Goal: Transaction & Acquisition: Purchase product/service

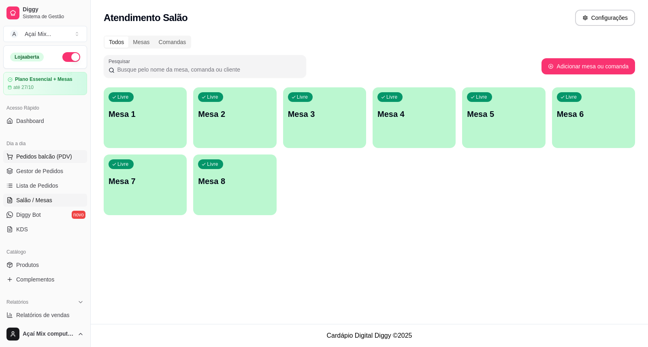
click at [35, 154] on span "Pedidos balcão (PDV)" at bounding box center [44, 157] width 56 height 8
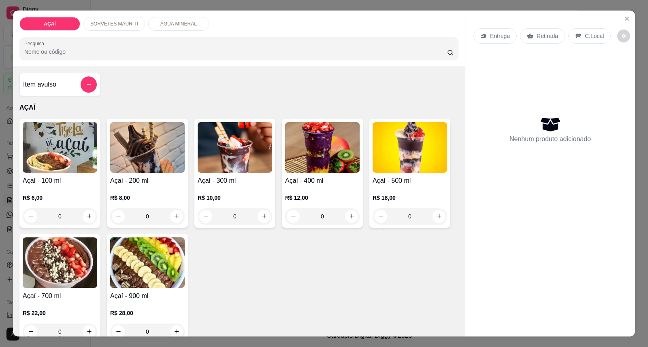
click at [309, 189] on div "R$ 12,00 0" at bounding box center [322, 205] width 74 height 39
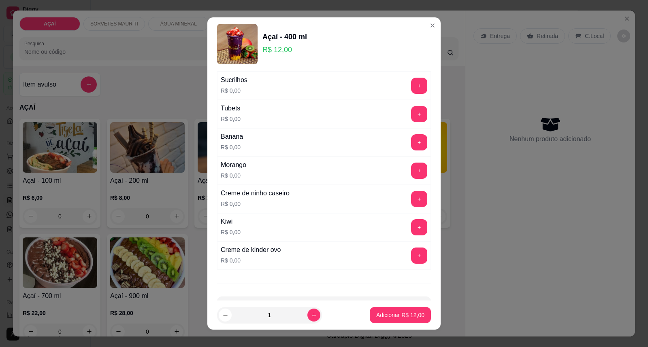
scroll to position [1054, 0]
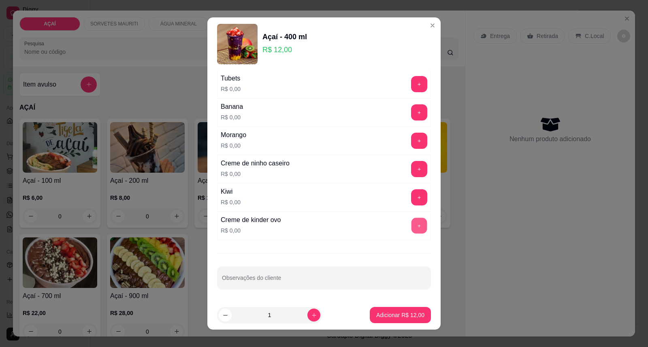
click at [411, 226] on button "+" at bounding box center [419, 226] width 16 height 16
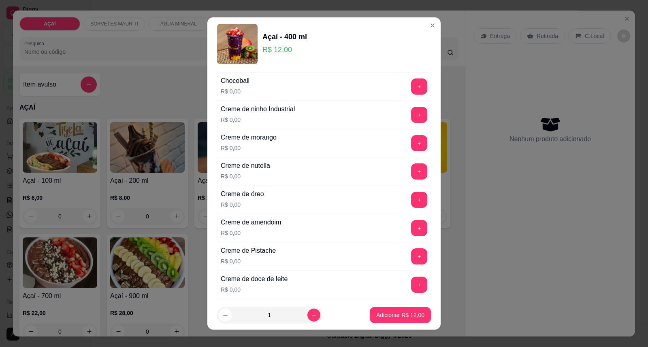
scroll to position [109, 0]
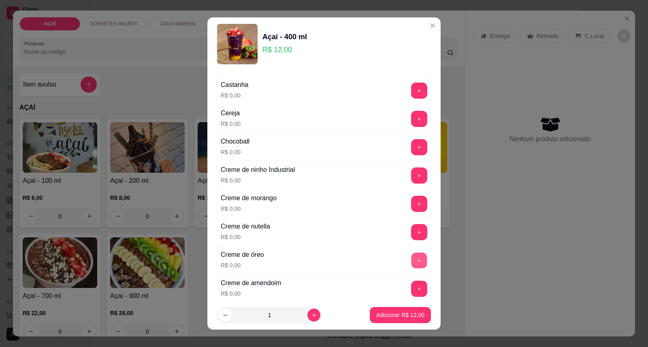
click at [411, 258] on button "+" at bounding box center [419, 261] width 16 height 16
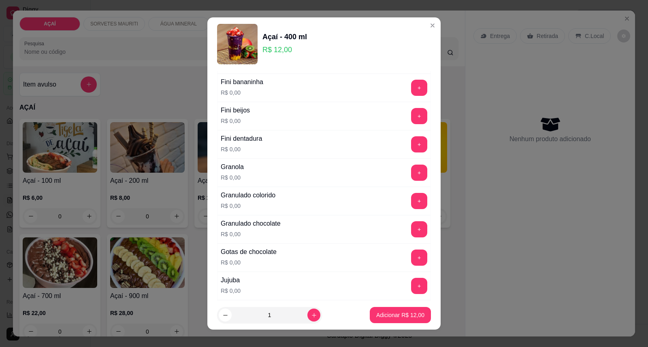
scroll to position [649, 0]
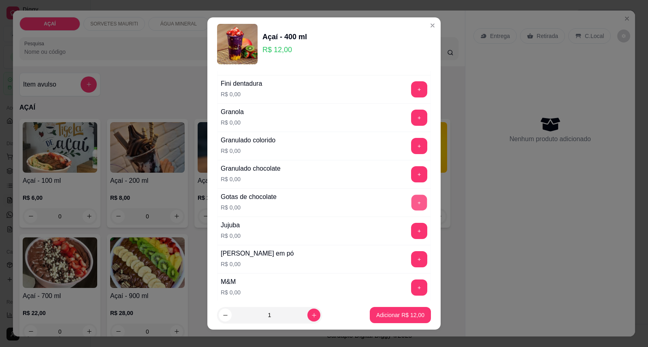
click at [411, 206] on button "+" at bounding box center [419, 203] width 16 height 16
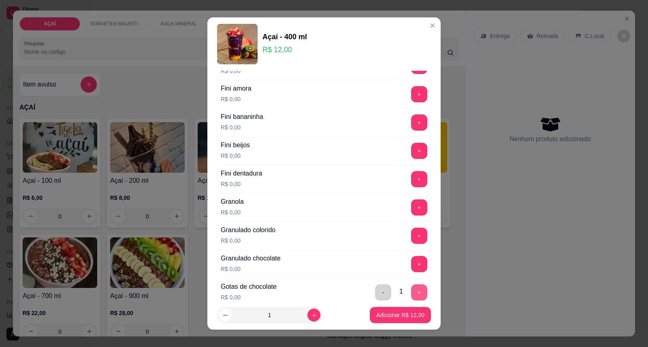
scroll to position [514, 0]
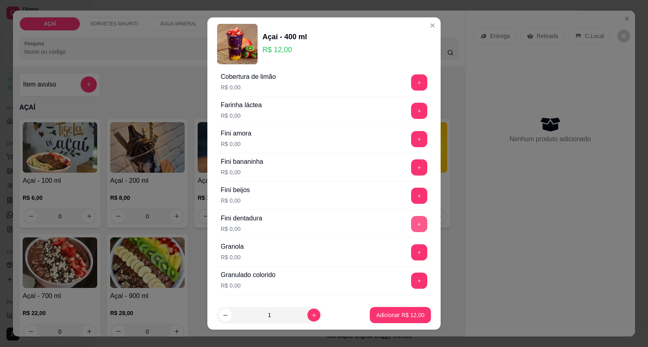
click at [411, 220] on button "+" at bounding box center [419, 224] width 16 height 16
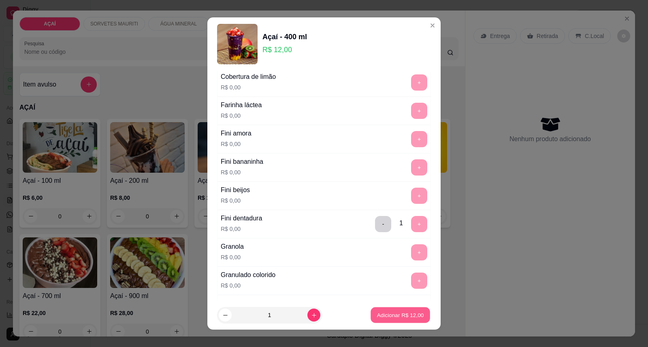
click at [392, 318] on p "Adicionar R$ 12,00" at bounding box center [400, 315] width 47 height 8
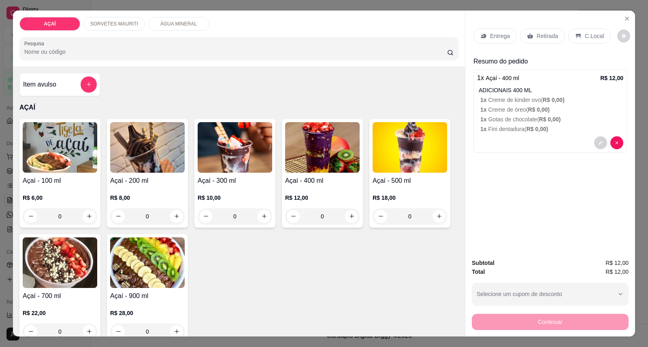
click at [504, 33] on p "Entrega" at bounding box center [500, 36] width 20 height 8
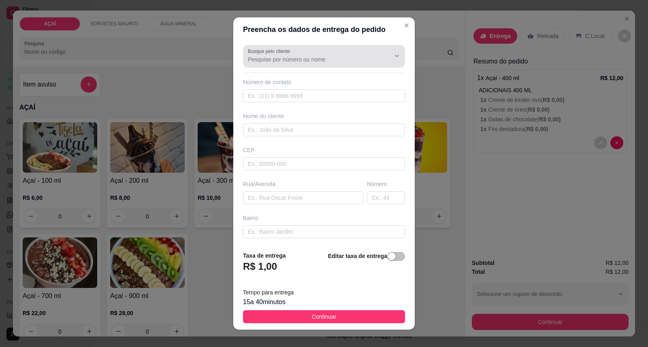
click at [253, 66] on div "Busque pelo cliente" at bounding box center [324, 56] width 162 height 23
type input "susy"
click at [264, 54] on label "Busque pelo cliente" at bounding box center [270, 51] width 45 height 7
click at [264, 55] on input "Busque pelo cliente" at bounding box center [313, 59] width 130 height 8
click at [390, 61] on button "Show suggestions" at bounding box center [396, 55] width 13 height 13
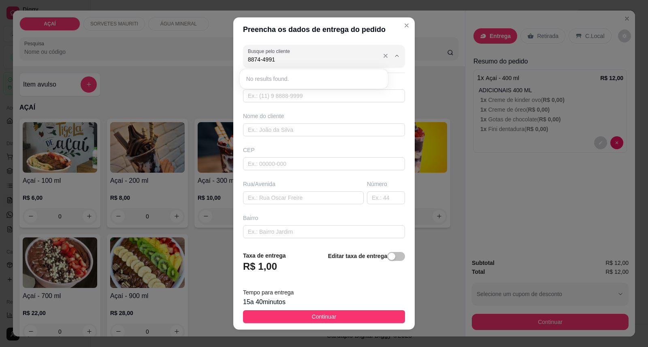
type input "8874-4991"
drag, startPoint x: 254, startPoint y: 54, endPoint x: 271, endPoint y: 67, distance: 21.5
click at [271, 67] on div "Busque pelo cliente" at bounding box center [324, 56] width 162 height 23
click at [287, 59] on input "Busque pelo cliente" at bounding box center [313, 59] width 130 height 8
click at [287, 58] on input "Busque pelo cliente" at bounding box center [313, 59] width 130 height 8
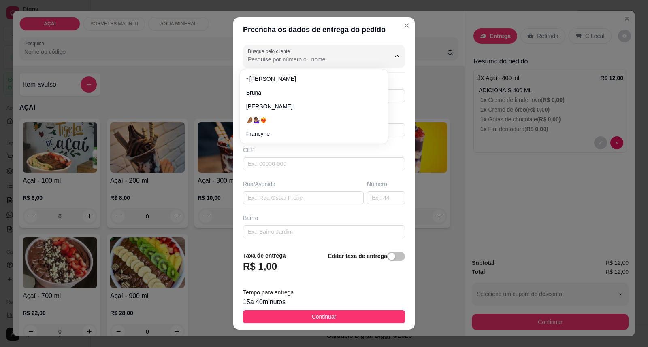
click at [288, 58] on input "Busque pelo cliente" at bounding box center [313, 59] width 130 height 8
click at [289, 57] on input "Busque pelo cliente" at bounding box center [313, 59] width 130 height 8
click at [289, 56] on input "Busque pelo cliente" at bounding box center [313, 59] width 130 height 8
click at [209, 133] on div "Preencha os dados de entrega do pedido Busque pelo cliente Número de contato No…" at bounding box center [324, 173] width 648 height 347
type input "8874-4991"
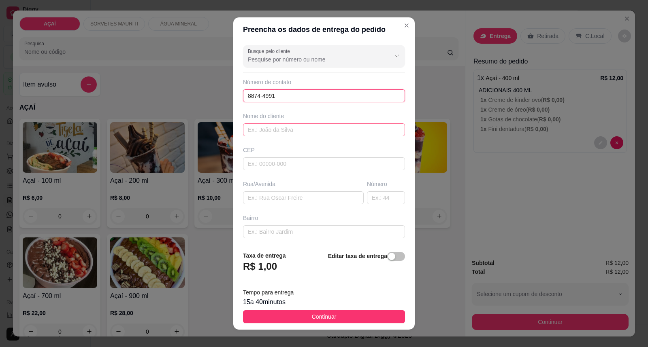
type input "8874-4991"
click at [262, 132] on input "text" at bounding box center [324, 129] width 162 height 13
click at [269, 163] on input "text" at bounding box center [324, 163] width 162 height 13
type input "57520000"
type input "Maravilha"
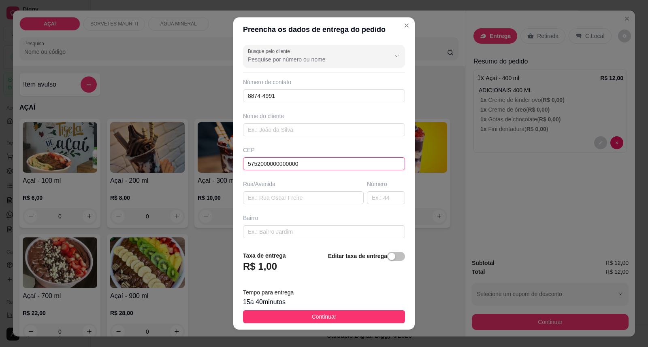
type input "5752000000000000"
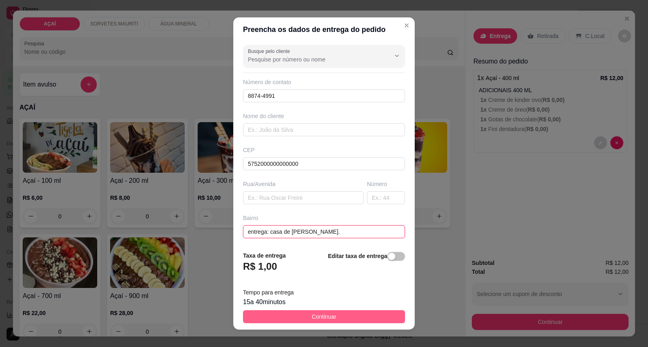
type input "entrega: casa de [PERSON_NAME]."
click at [350, 315] on button "Continuar" at bounding box center [324, 317] width 162 height 13
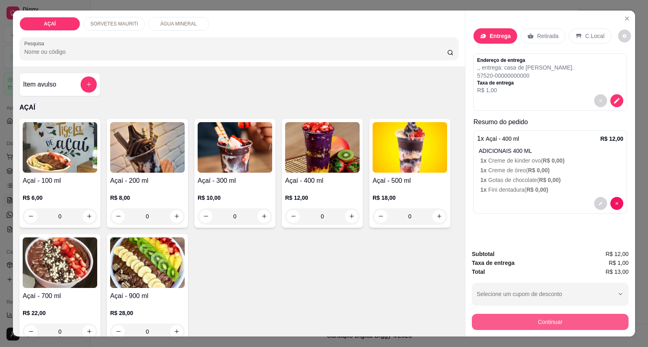
click at [480, 318] on button "Continuar" at bounding box center [550, 322] width 157 height 16
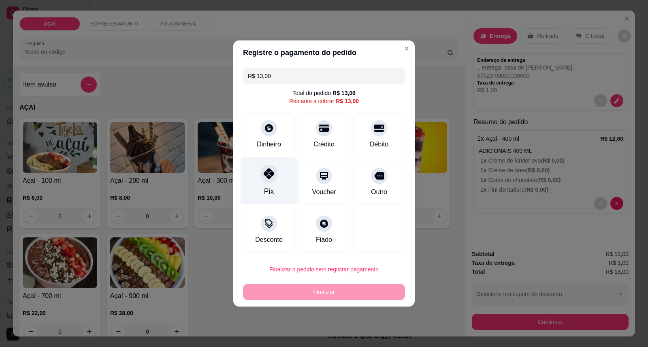
click at [255, 175] on div "Pix" at bounding box center [268, 180] width 57 height 47
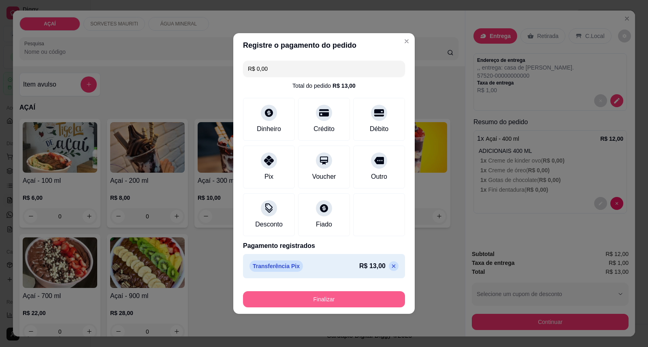
click at [361, 302] on button "Finalizar" at bounding box center [324, 300] width 162 height 16
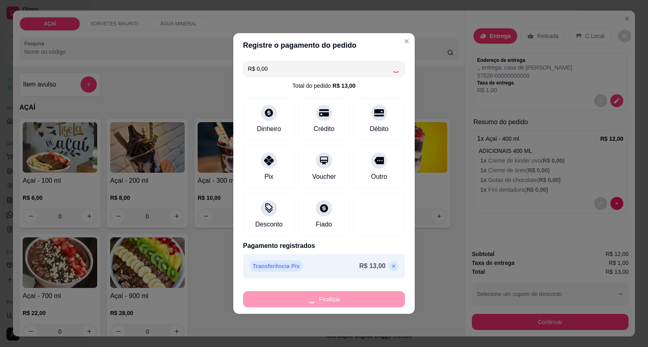
type input "-R$ 13,00"
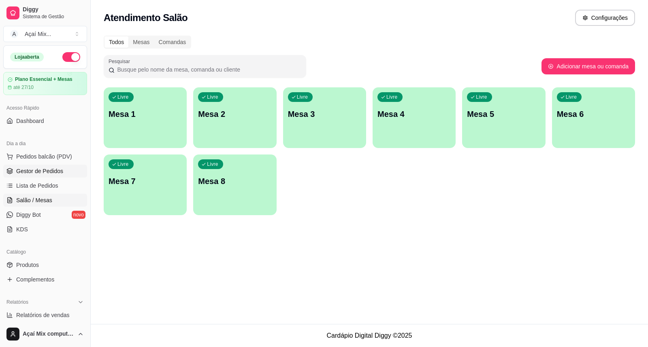
click at [58, 170] on span "Gestor de Pedidos" at bounding box center [39, 171] width 47 height 8
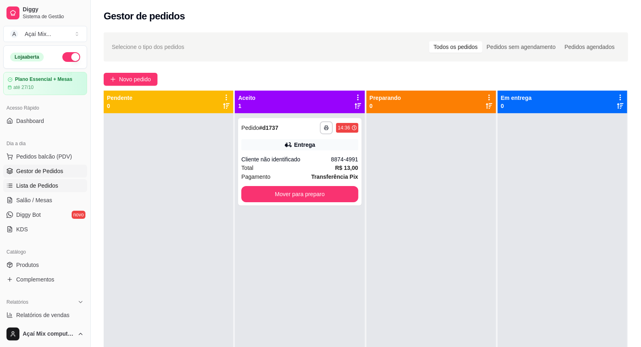
click at [47, 192] on link "Lista de Pedidos" at bounding box center [45, 185] width 84 height 13
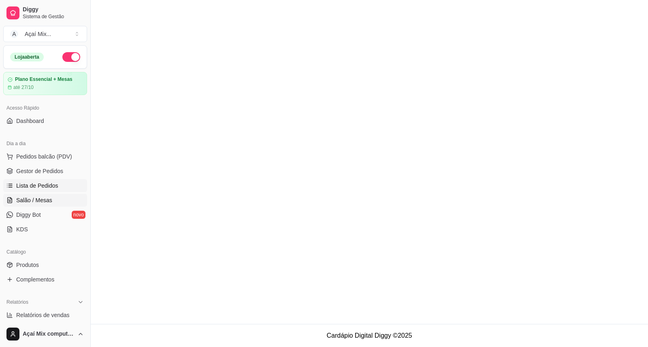
click at [57, 198] on link "Salão / Mesas" at bounding box center [45, 200] width 84 height 13
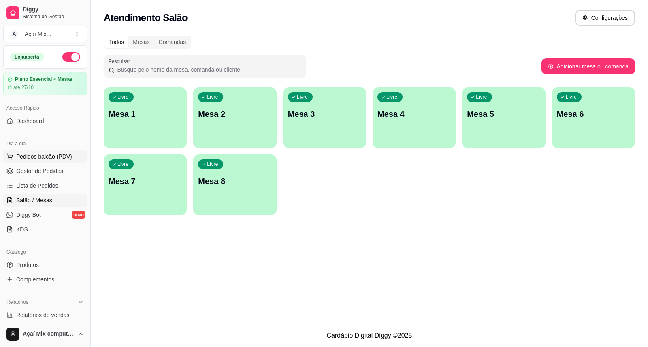
click at [60, 151] on button "Pedidos balcão (PDV)" at bounding box center [45, 156] width 84 height 13
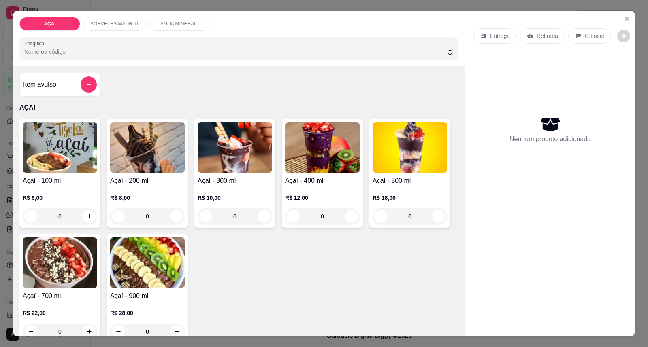
click at [141, 143] on img at bounding box center [147, 147] width 74 height 51
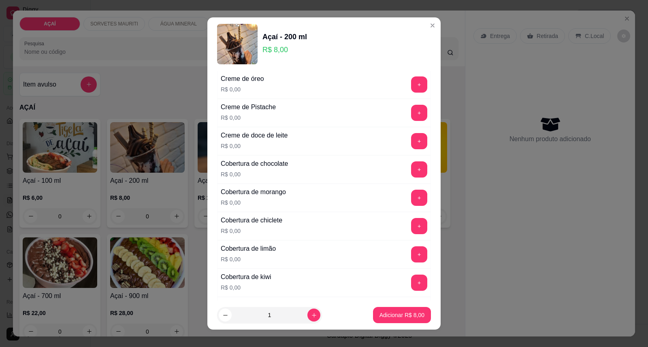
scroll to position [315, 0]
click at [411, 164] on button "+" at bounding box center [419, 169] width 16 height 16
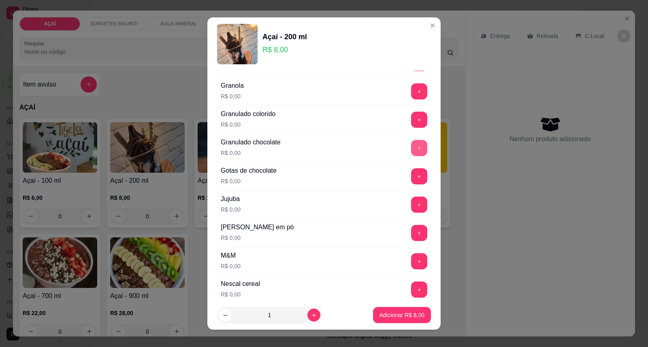
scroll to position [719, 0]
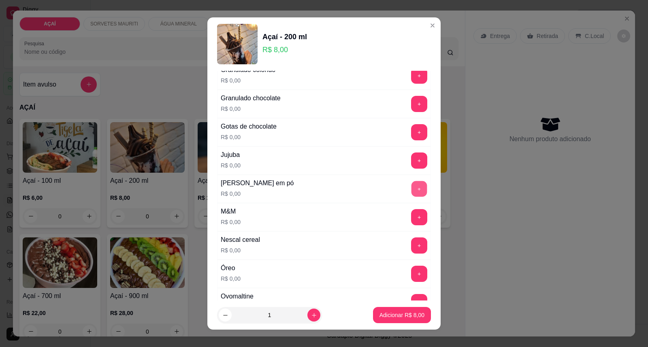
click at [411, 195] on button "+" at bounding box center [419, 189] width 16 height 16
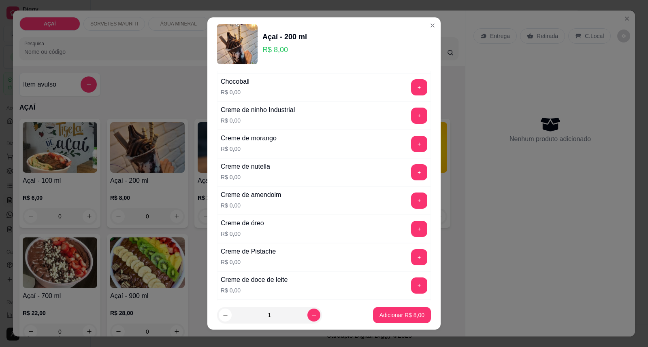
scroll to position [0, 0]
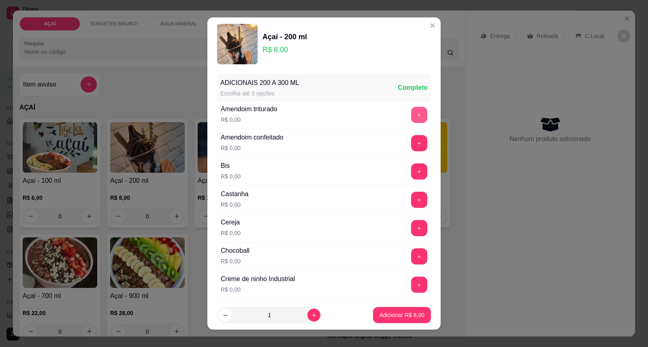
click at [411, 117] on button "+" at bounding box center [419, 115] width 16 height 16
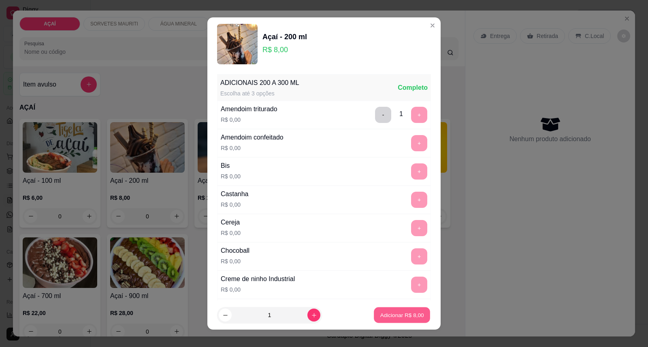
click at [398, 313] on p "Adicionar R$ 8,00" at bounding box center [402, 315] width 44 height 8
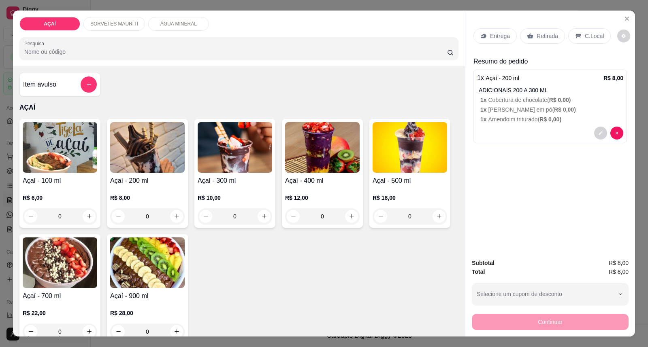
click at [300, 196] on p "R$ 12,00" at bounding box center [322, 198] width 74 height 8
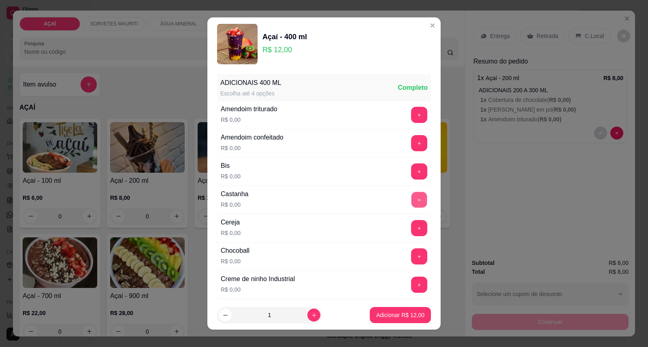
click at [411, 193] on button "+" at bounding box center [419, 200] width 16 height 16
click at [411, 110] on button "+" at bounding box center [419, 115] width 16 height 16
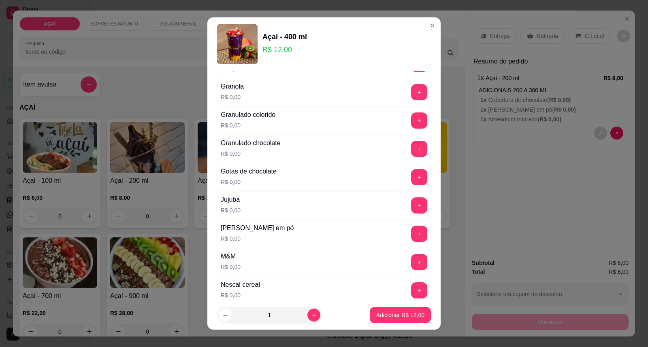
scroll to position [764, 0]
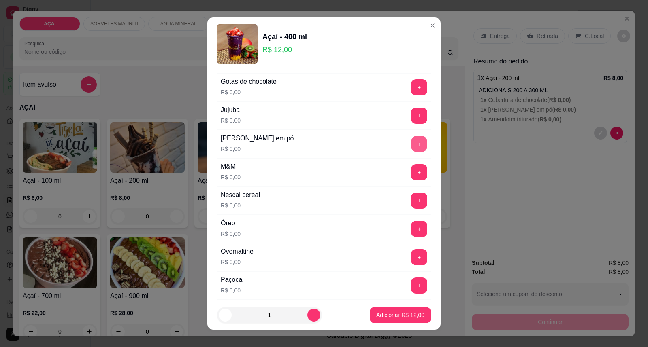
click at [411, 148] on button "+" at bounding box center [419, 144] width 16 height 16
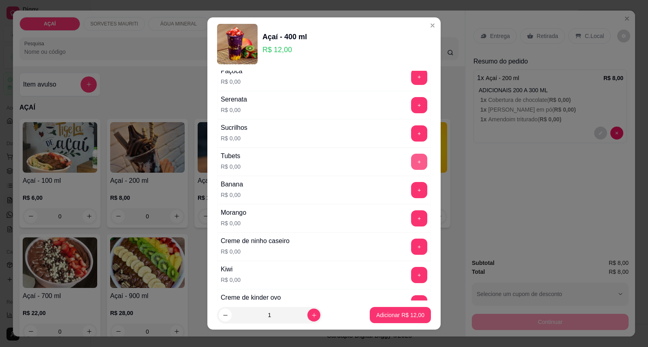
scroll to position [990, 0]
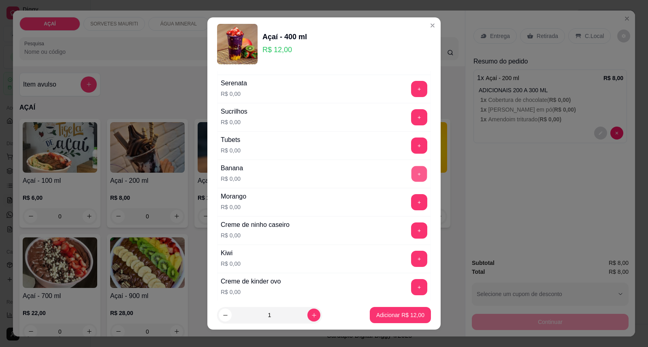
click at [411, 182] on button "+" at bounding box center [419, 174] width 16 height 16
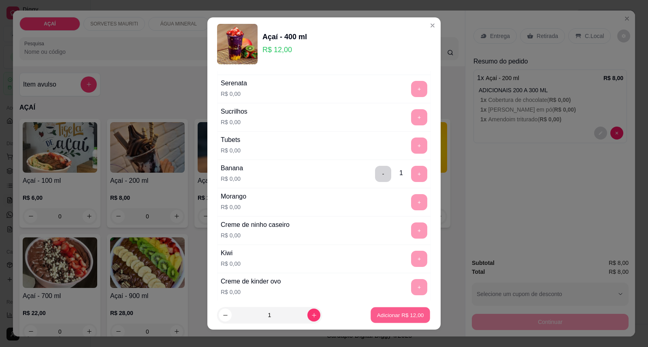
click at [384, 313] on p "Adicionar R$ 12,00" at bounding box center [400, 315] width 47 height 8
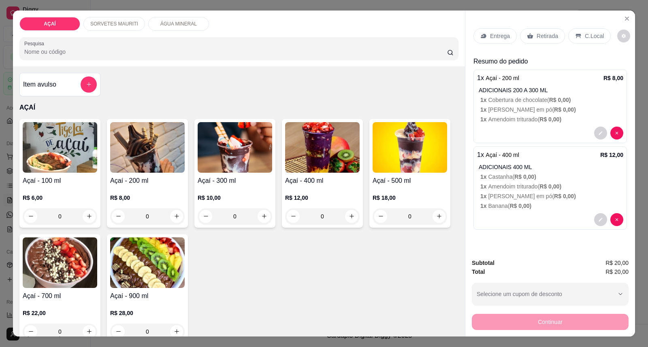
click at [485, 33] on div "Entrega" at bounding box center [494, 35] width 43 height 15
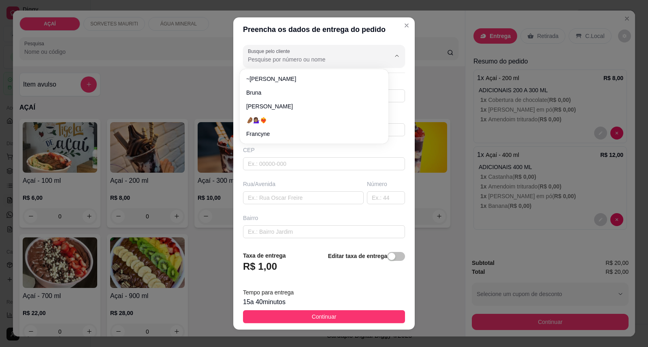
click at [301, 60] on input "Busque pelo cliente" at bounding box center [313, 59] width 130 height 8
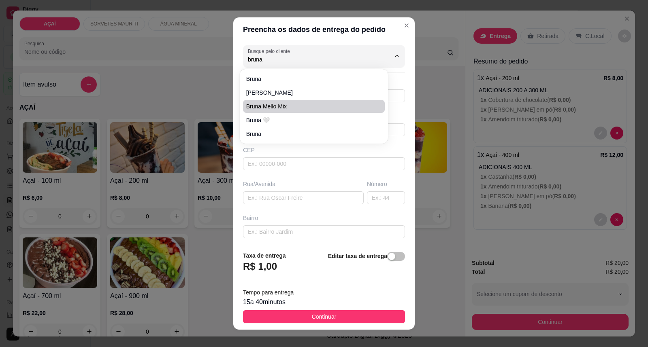
click at [316, 109] on span "Bruna Mello Mix" at bounding box center [310, 106] width 128 height 8
type input "Bruna Mello Mix"
type input "982021621"
type input "Bruna Mello Mix"
type input "5752000000000"
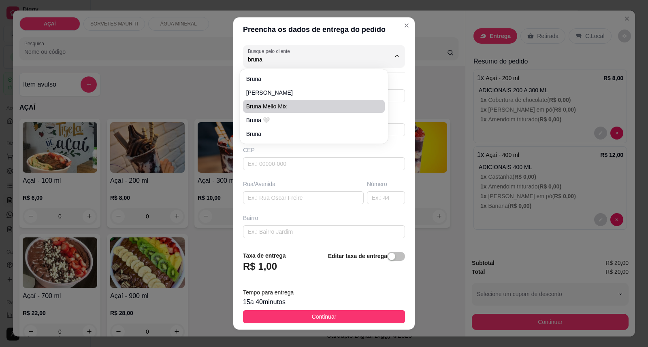
type input "Maravilha"
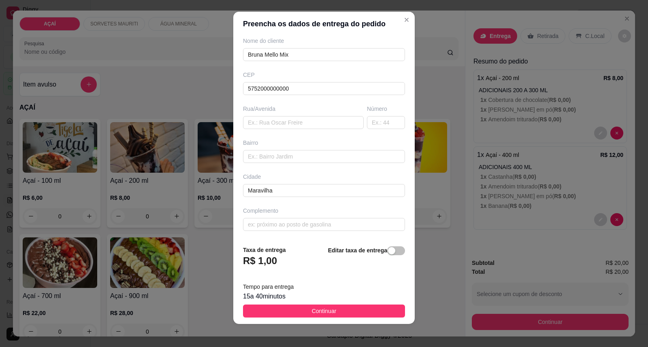
scroll to position [9, 0]
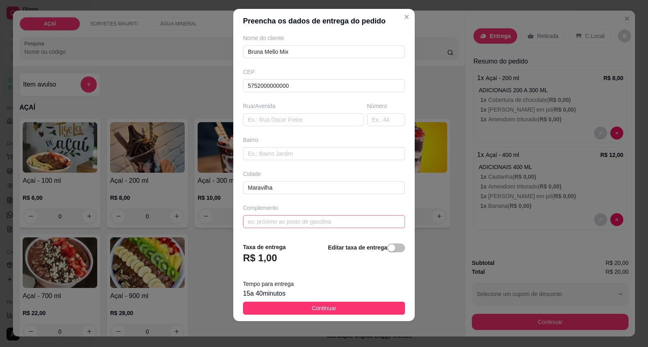
type input "Bruna Mello Mix"
click at [331, 225] on input "text" at bounding box center [324, 221] width 162 height 13
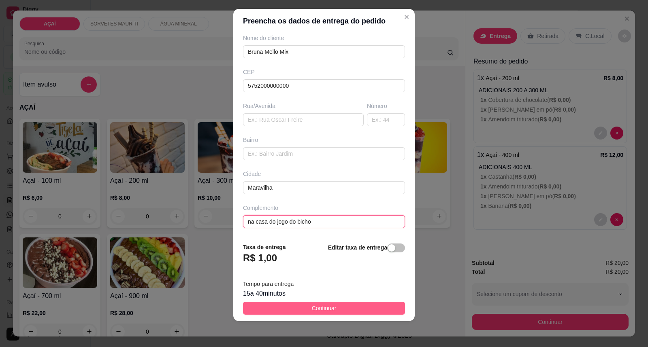
type input "na casa do jogo do bicho"
click at [358, 304] on button "Continuar" at bounding box center [324, 308] width 162 height 13
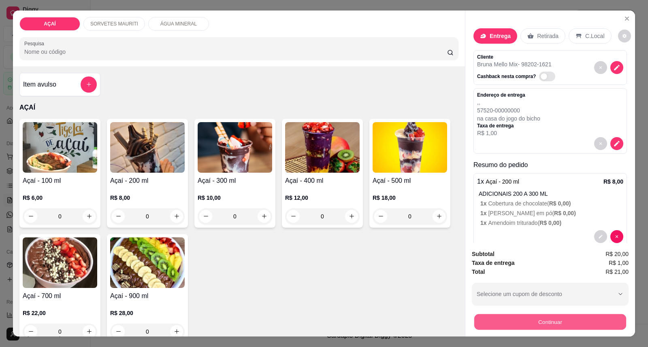
click at [485, 330] on button "Continuar" at bounding box center [550, 323] width 152 height 16
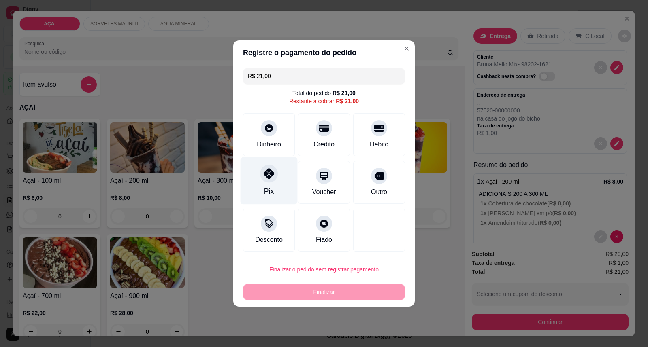
drag, startPoint x: 277, startPoint y: 183, endPoint x: 272, endPoint y: 177, distance: 8.9
click at [272, 177] on div "Pix" at bounding box center [268, 180] width 57 height 47
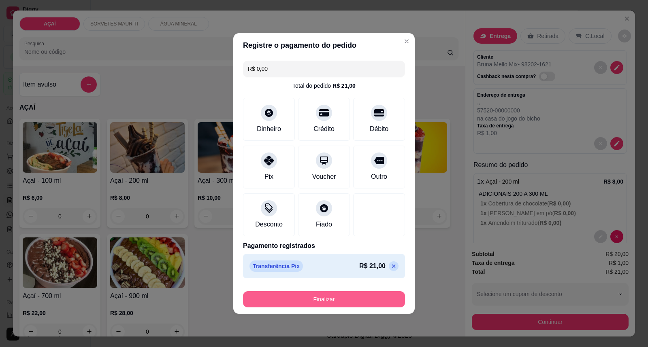
click at [312, 306] on button "Finalizar" at bounding box center [324, 300] width 162 height 16
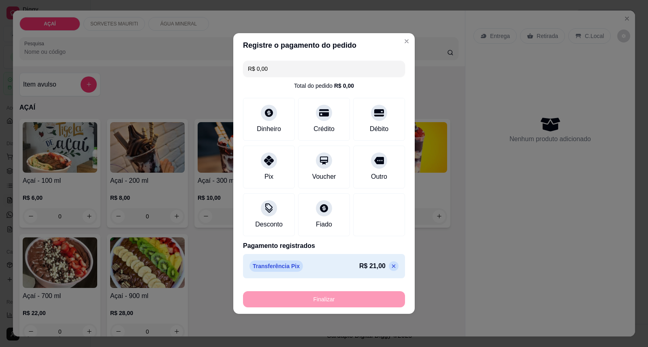
type input "-R$ 21,00"
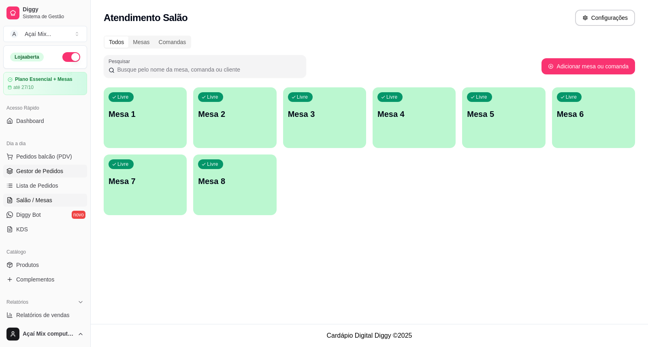
click at [21, 166] on link "Gestor de Pedidos" at bounding box center [45, 171] width 84 height 13
click at [61, 170] on span "Gestor de Pedidos" at bounding box center [39, 171] width 47 height 8
click at [58, 171] on span "Gestor de Pedidos" at bounding box center [39, 171] width 47 height 8
click at [55, 170] on span "Gestor de Pedidos" at bounding box center [39, 171] width 47 height 8
click at [55, 169] on span "Gestor de Pedidos" at bounding box center [39, 171] width 47 height 8
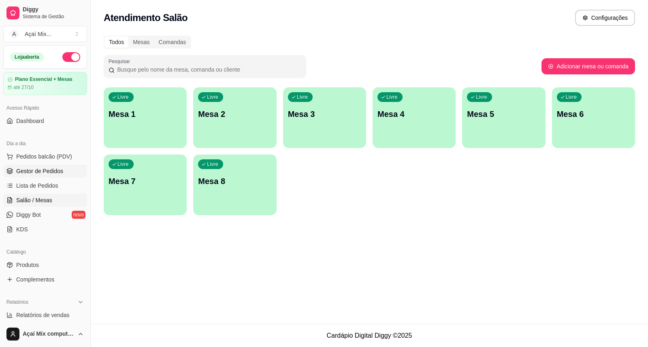
click at [55, 169] on span "Gestor de Pedidos" at bounding box center [39, 171] width 47 height 8
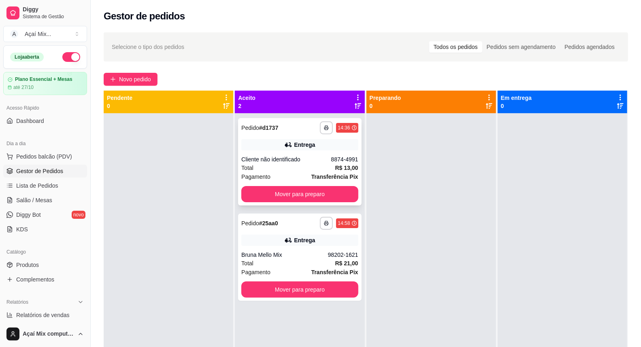
click at [281, 185] on div "**********" at bounding box center [299, 161] width 123 height 87
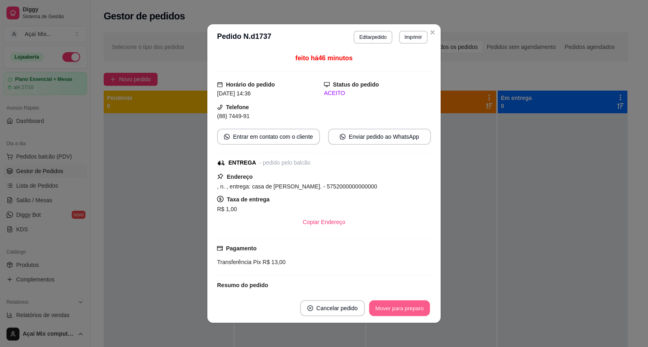
click at [406, 308] on button "Mover para preparo" at bounding box center [399, 309] width 61 height 16
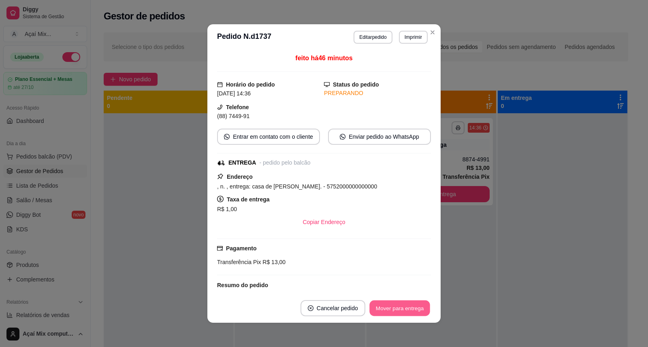
click at [406, 309] on button "Mover para entrega" at bounding box center [399, 309] width 61 height 16
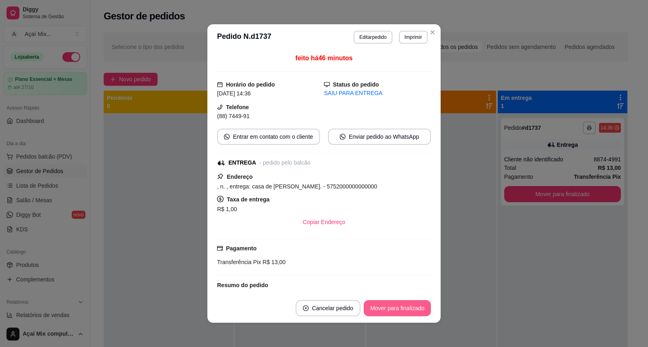
click at [406, 309] on button "Mover para finalizado" at bounding box center [397, 308] width 67 height 16
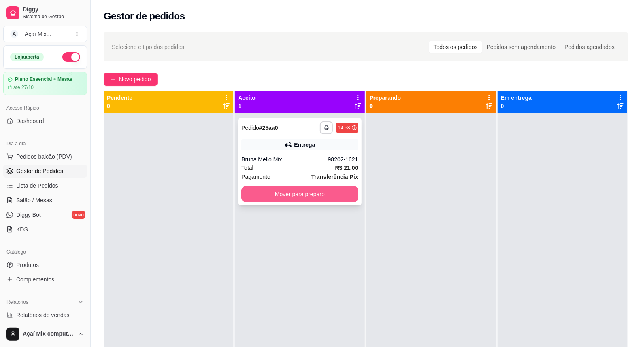
click at [286, 194] on button "Mover para preparo" at bounding box center [299, 194] width 117 height 16
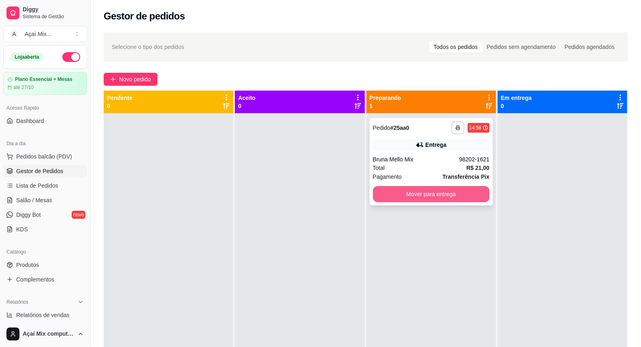
click at [406, 196] on button "Mover para entrega" at bounding box center [431, 194] width 117 height 16
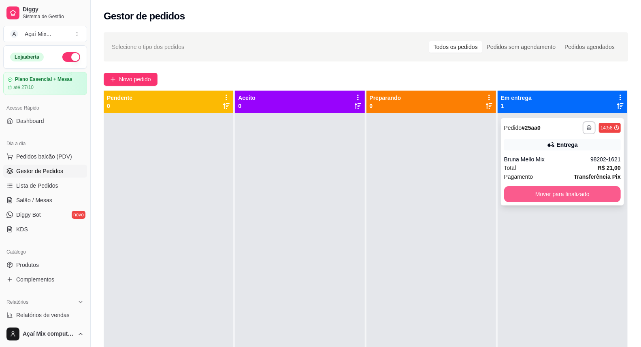
click at [549, 190] on button "Mover para finalizado" at bounding box center [562, 194] width 117 height 16
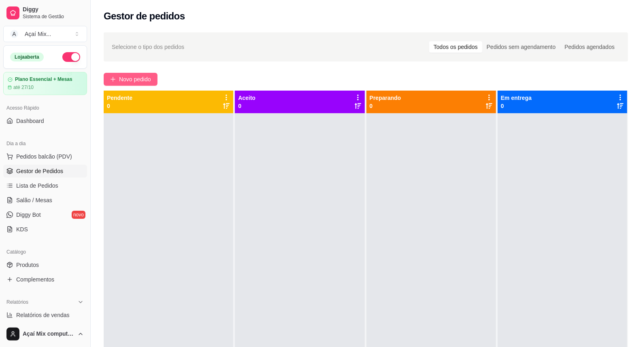
click at [140, 79] on span "Novo pedido" at bounding box center [135, 79] width 32 height 9
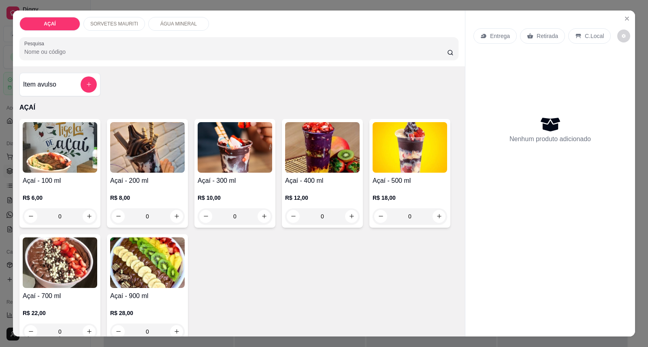
click at [160, 183] on h4 "Açaí - 200 ml" at bounding box center [147, 181] width 74 height 10
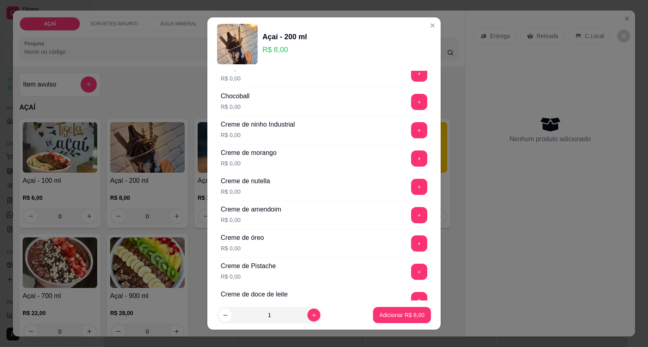
scroll to position [135, 0]
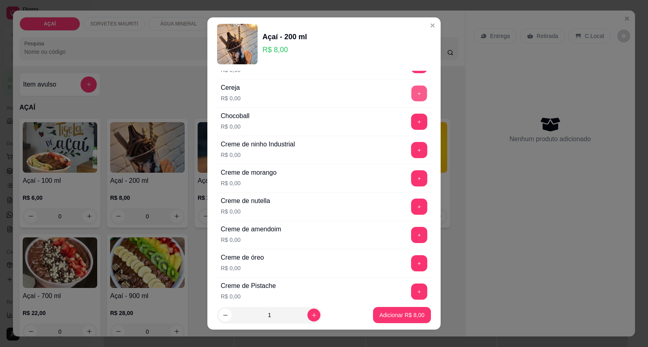
click at [411, 95] on button "+" at bounding box center [419, 94] width 16 height 16
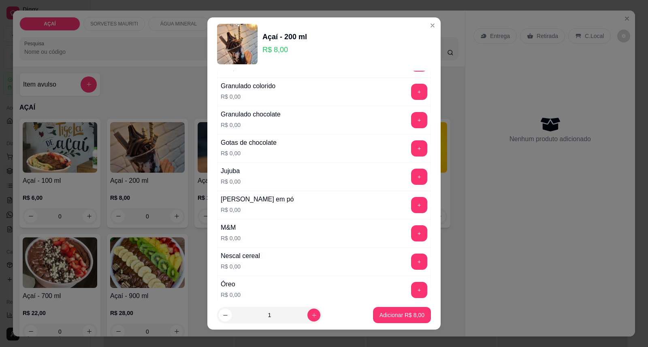
scroll to position [719, 0]
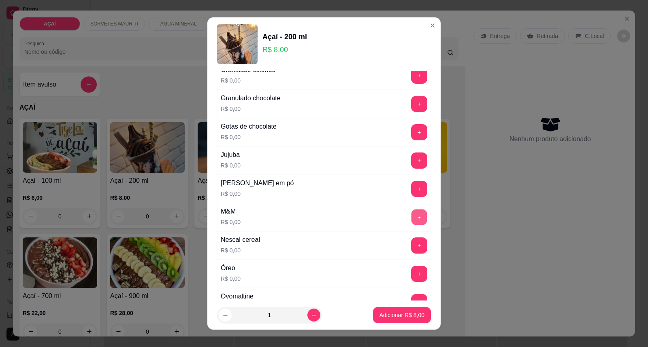
click at [411, 216] on button "+" at bounding box center [419, 218] width 16 height 16
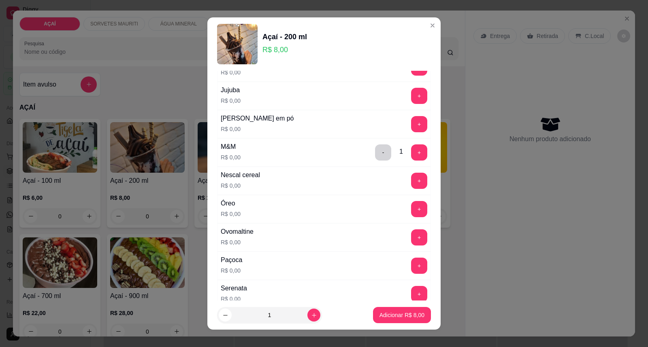
scroll to position [784, 0]
click at [411, 128] on button "+" at bounding box center [419, 125] width 16 height 16
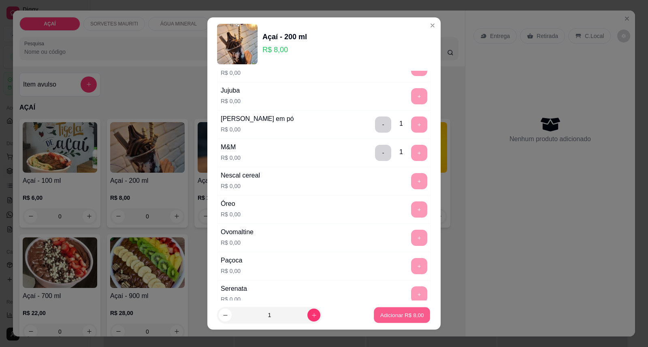
click at [406, 317] on p "Adicionar R$ 8,00" at bounding box center [402, 315] width 44 height 8
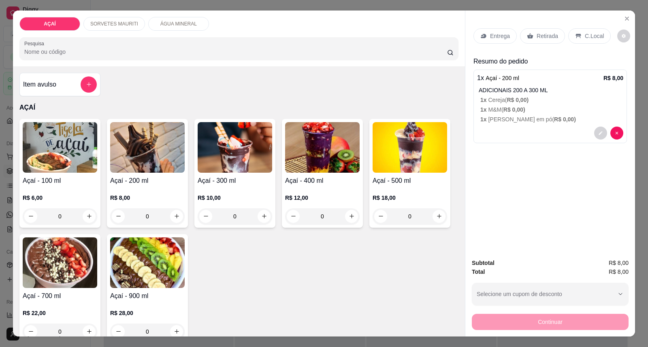
click at [496, 35] on p "Entrega" at bounding box center [500, 36] width 20 height 8
click at [171, 172] on img at bounding box center [147, 147] width 74 height 51
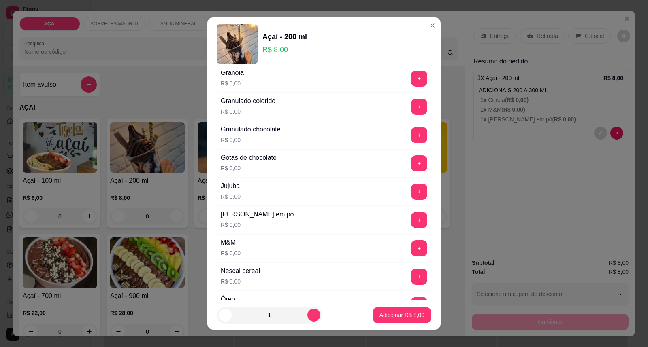
scroll to position [764, 0]
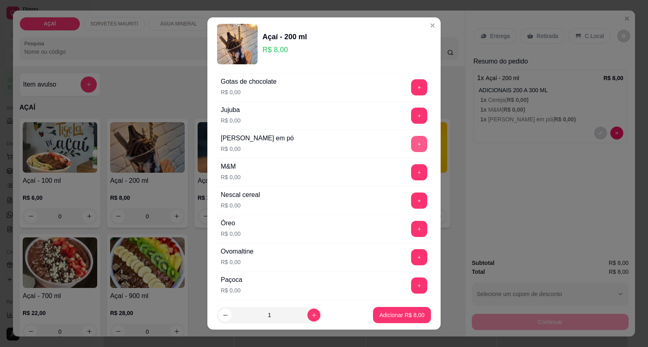
click at [411, 145] on button "+" at bounding box center [419, 144] width 16 height 16
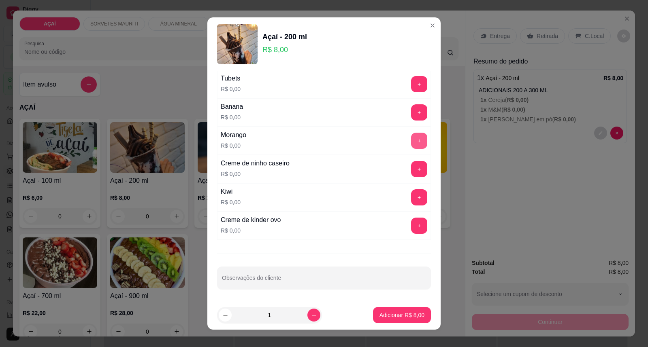
scroll to position [1054, 0]
click at [411, 171] on button "+" at bounding box center [419, 169] width 16 height 16
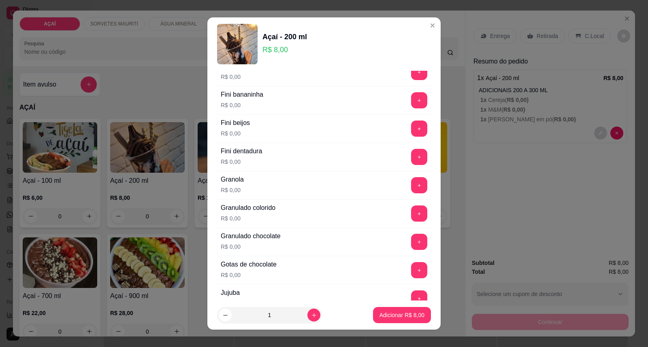
scroll to position [559, 0]
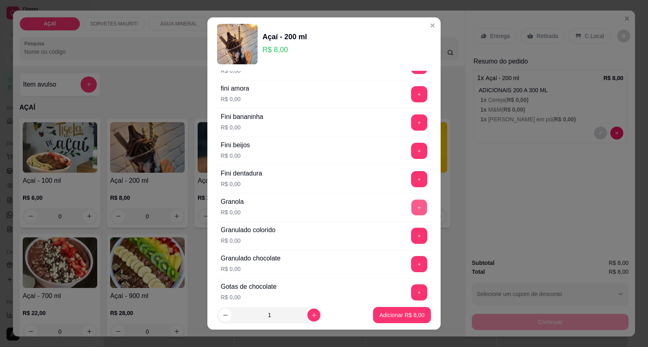
click at [411, 205] on button "+" at bounding box center [419, 208] width 16 height 16
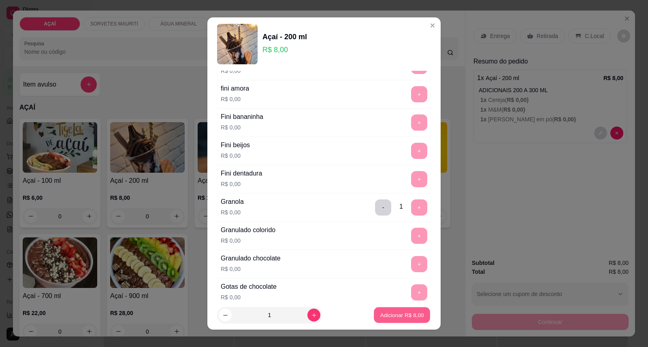
click at [387, 321] on button "Adicionar R$ 8,00" at bounding box center [402, 316] width 56 height 16
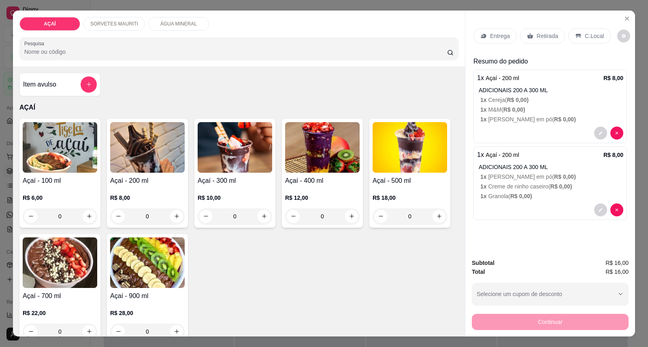
click at [492, 47] on div "Entrega Retirada C.Local" at bounding box center [549, 36] width 153 height 28
click at [492, 35] on p "Entrega" at bounding box center [500, 36] width 20 height 8
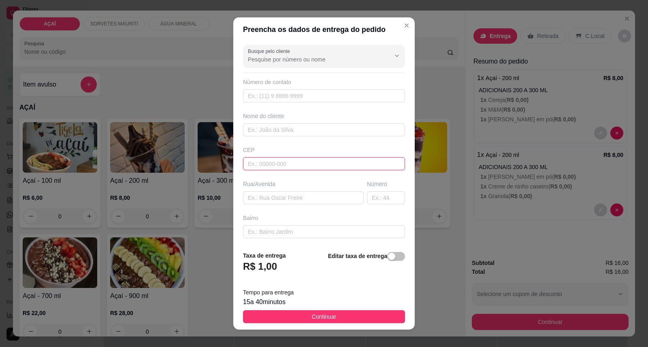
click at [369, 163] on input "text" at bounding box center [324, 163] width 162 height 13
type input "57520000"
type input "Maravilha"
type input "575200000000"
type input "[PERSON_NAME]"
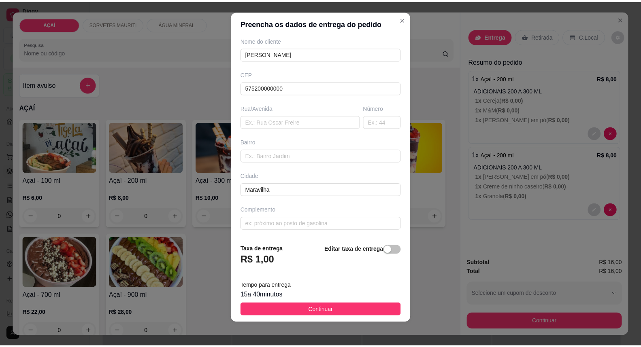
scroll to position [9, 0]
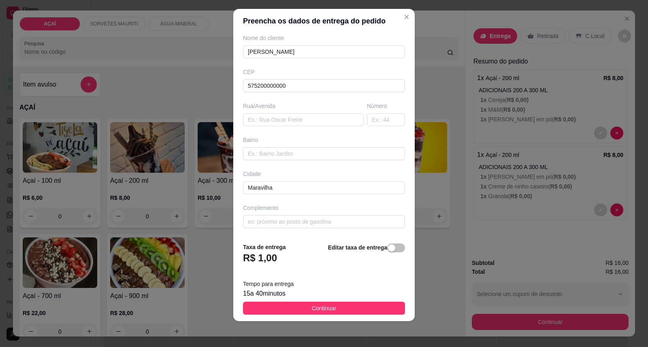
type input "8146-1819"
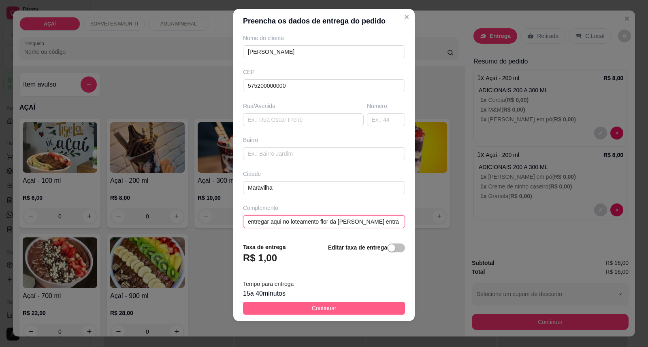
type input "entregar aqui no loteamento flor da [PERSON_NAME] entra na primeira sua e vira …"
click at [362, 303] on button "Continuar" at bounding box center [324, 308] width 162 height 13
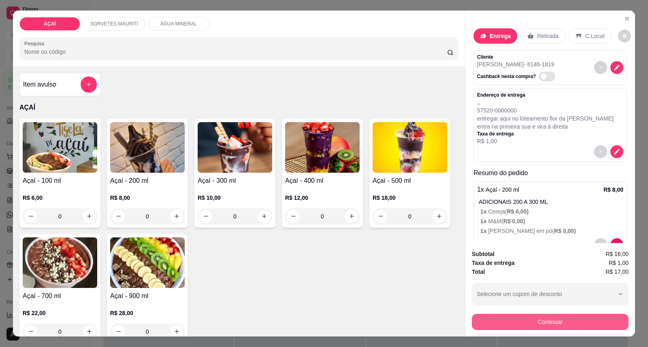
click at [487, 322] on button "Continuar" at bounding box center [550, 322] width 157 height 16
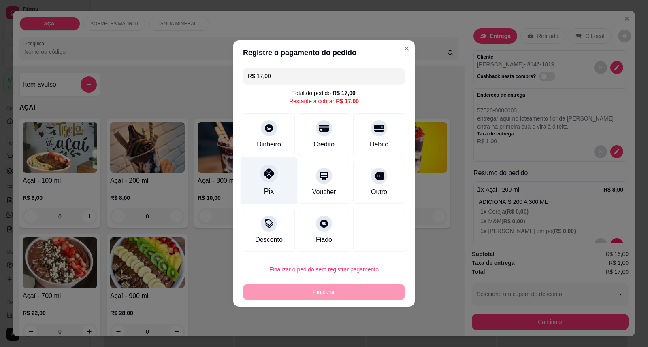
click at [264, 179] on icon at bounding box center [269, 173] width 11 height 11
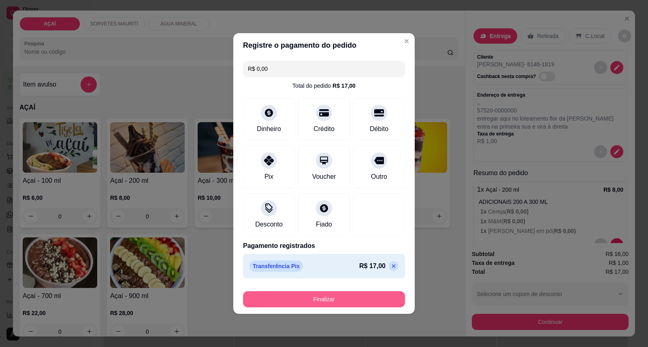
click at [323, 302] on button "Finalizar" at bounding box center [324, 300] width 162 height 16
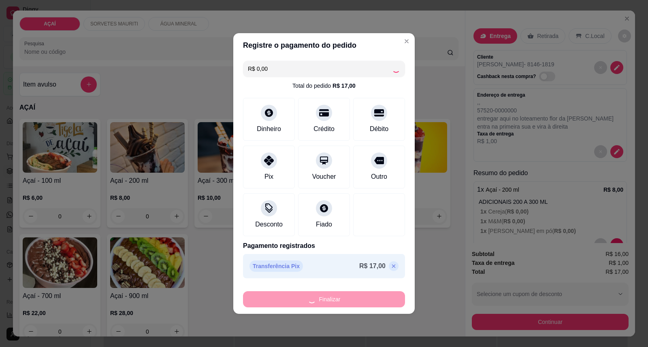
type input "-R$ 17,00"
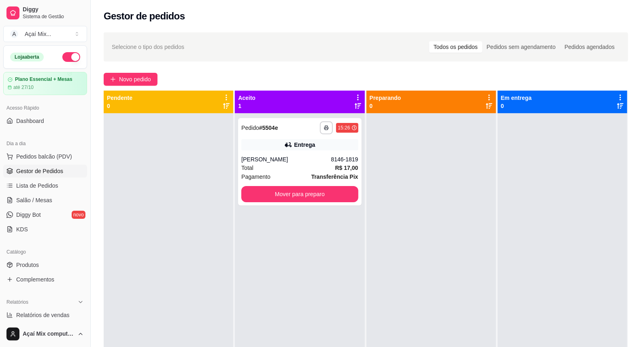
scroll to position [123, 0]
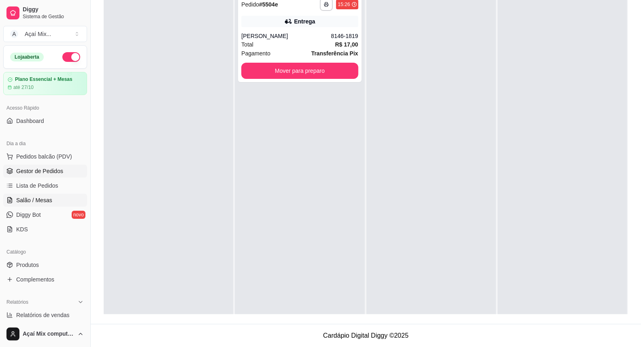
click at [46, 195] on link "Salão / Mesas" at bounding box center [45, 200] width 84 height 13
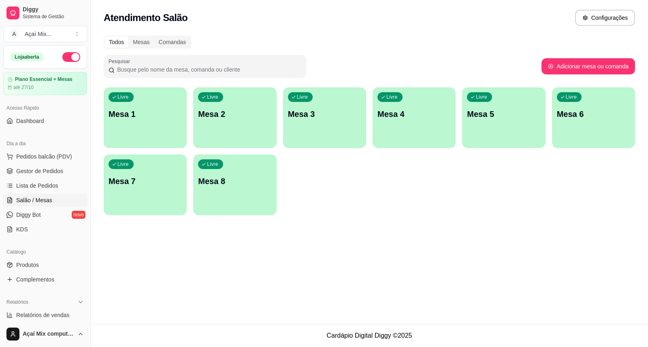
click at [134, 126] on div "Livre Mesa 1" at bounding box center [145, 112] width 83 height 51
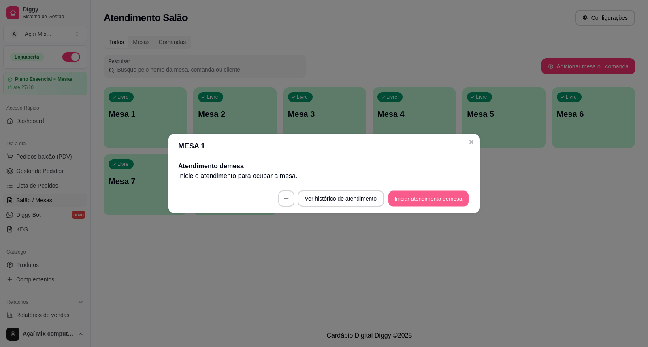
click at [445, 196] on button "Iniciar atendimento de mesa" at bounding box center [428, 199] width 80 height 16
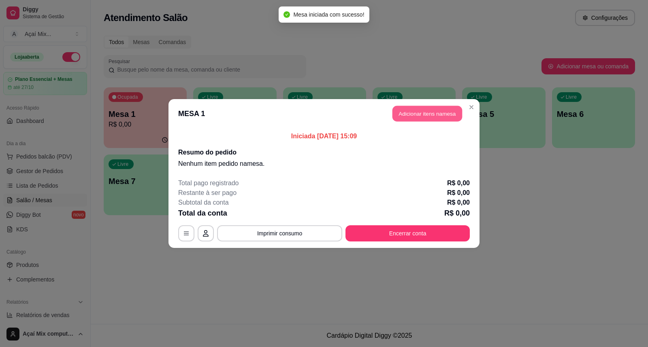
click at [422, 114] on button "Adicionar itens na mesa" at bounding box center [427, 114] width 70 height 16
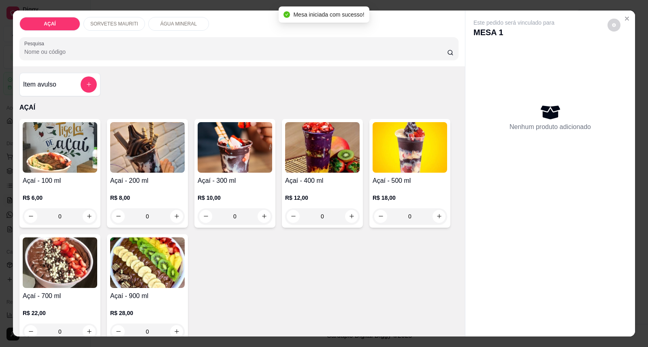
click at [216, 192] on div "R$ 10,00 0" at bounding box center [235, 205] width 74 height 39
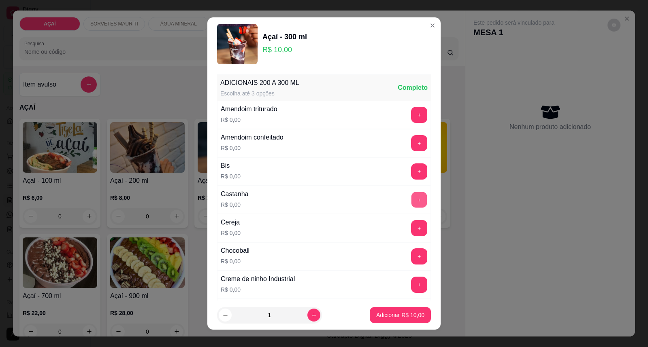
click at [411, 200] on button "+" at bounding box center [419, 200] width 16 height 16
click at [411, 226] on button "+" at bounding box center [419, 228] width 16 height 16
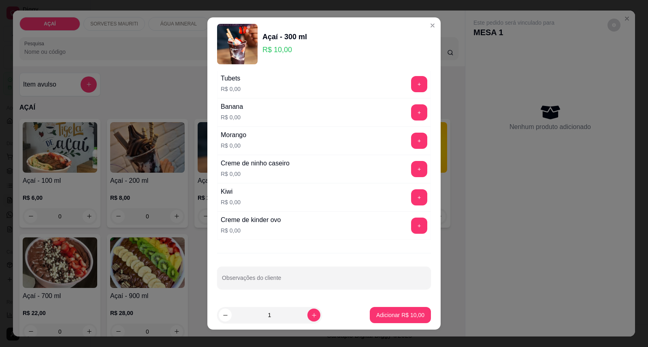
scroll to position [9, 0]
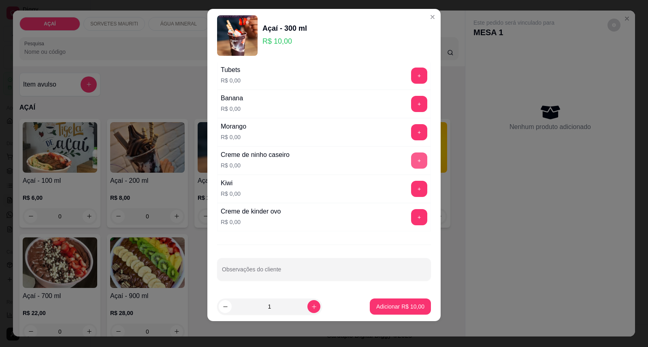
click at [411, 165] on button "+" at bounding box center [419, 161] width 16 height 16
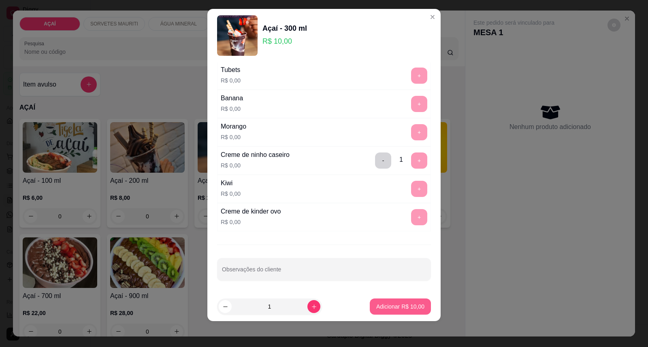
click at [389, 308] on p "Adicionar R$ 10,00" at bounding box center [400, 307] width 48 height 8
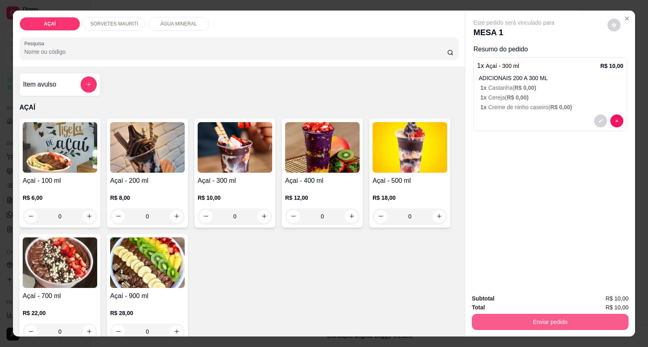
click at [496, 322] on button "Enviar pedido" at bounding box center [550, 322] width 157 height 16
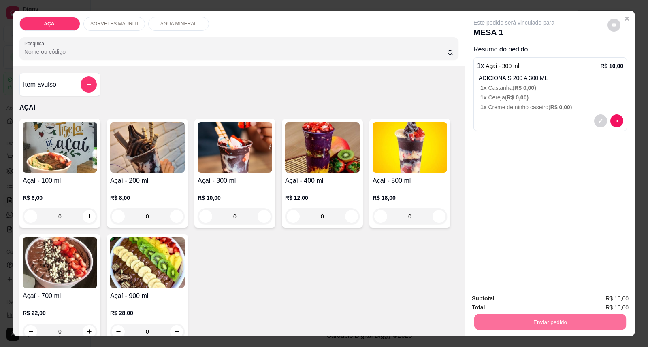
click at [626, 304] on button "Enviar pedido" at bounding box center [607, 302] width 45 height 15
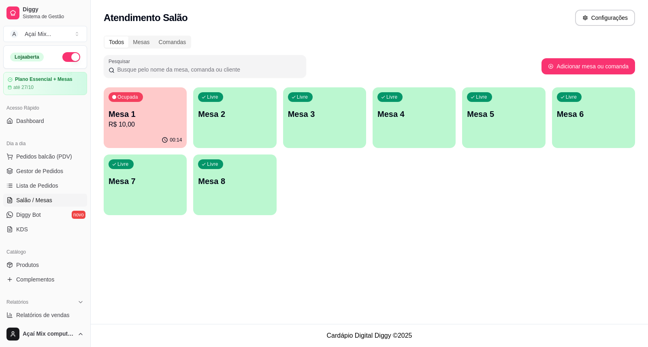
click at [125, 127] on p "R$ 10,00" at bounding box center [145, 125] width 73 height 10
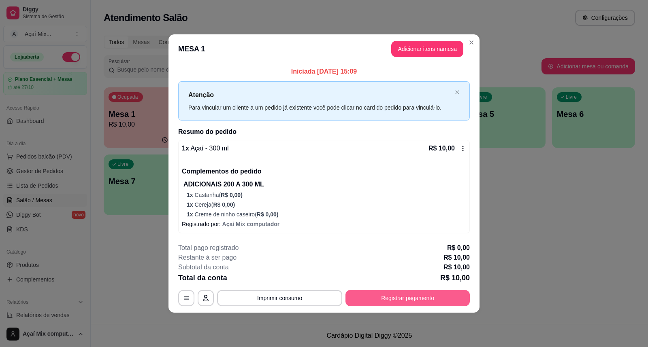
click at [373, 296] on button "Registrar pagamento" at bounding box center [407, 298] width 124 height 16
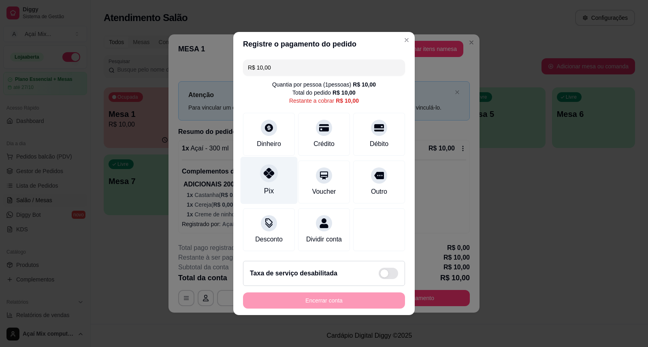
click at [262, 181] on div "Pix" at bounding box center [268, 180] width 57 height 47
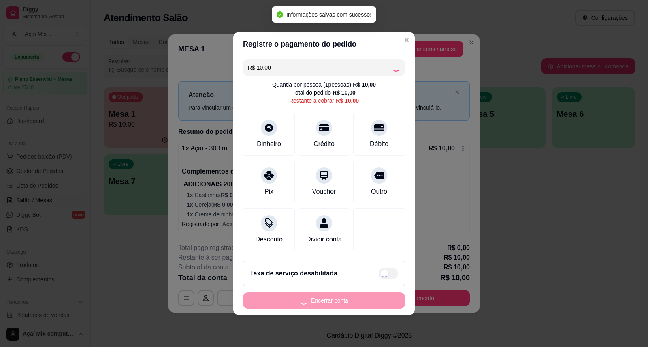
type input "R$ 0,00"
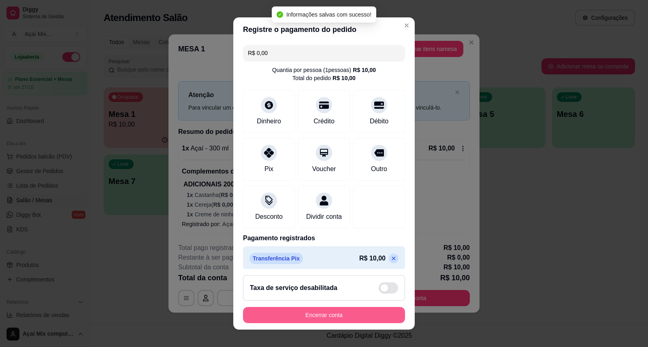
click at [342, 319] on button "Encerrar conta" at bounding box center [324, 315] width 162 height 16
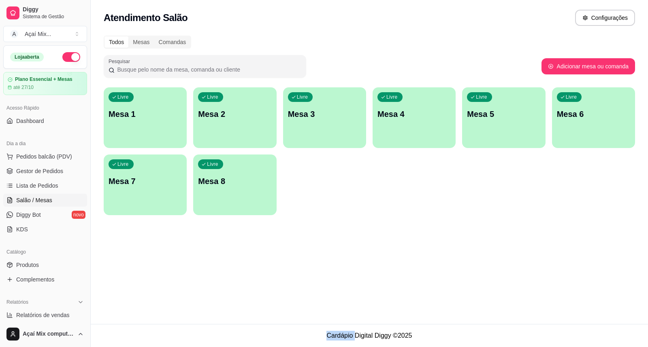
click at [342, 319] on div "Atendimento Salão Configurações Todos Mesas Comandas Pesquisar Adicionar mesa o…" at bounding box center [369, 162] width 557 height 324
click at [41, 168] on span "Gestor de Pedidos" at bounding box center [39, 171] width 47 height 8
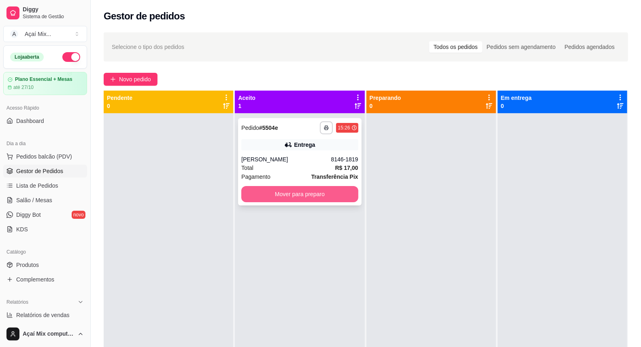
click at [266, 201] on button "Mover para preparo" at bounding box center [299, 194] width 117 height 16
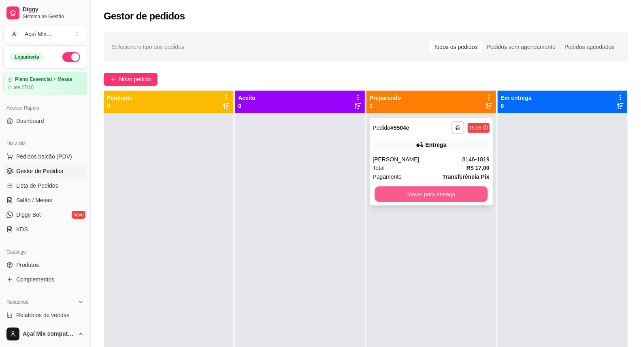
click at [420, 200] on button "Mover para entrega" at bounding box center [431, 195] width 113 height 16
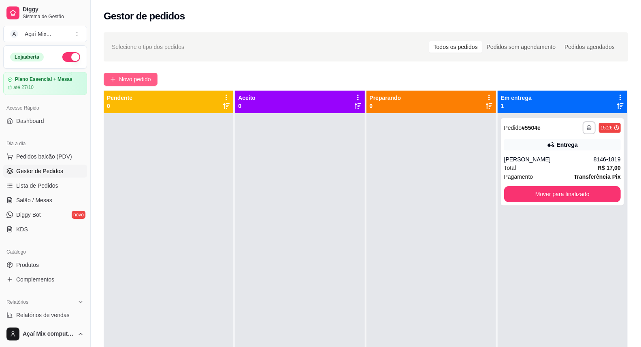
click at [119, 77] on span "Novo pedido" at bounding box center [135, 79] width 32 height 9
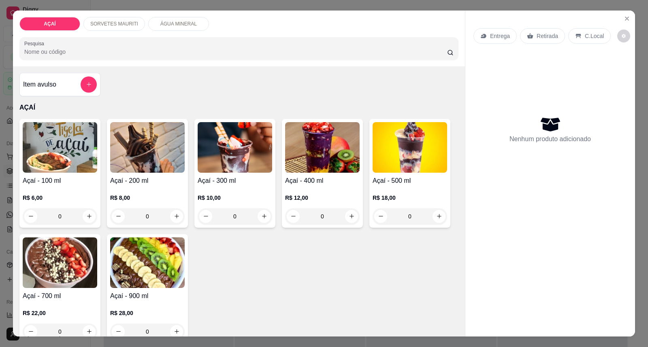
click at [145, 173] on div "Açaí - 200 ml R$ 8,00 0" at bounding box center [147, 173] width 81 height 109
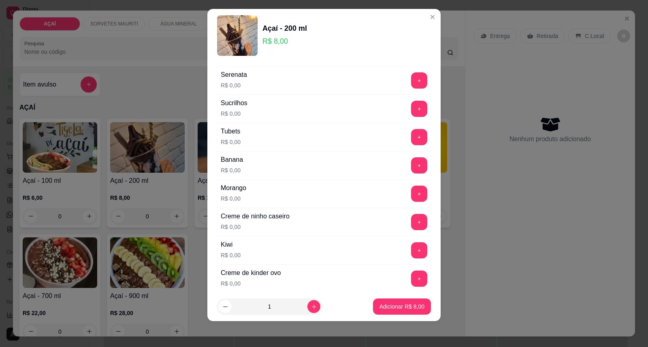
scroll to position [1054, 0]
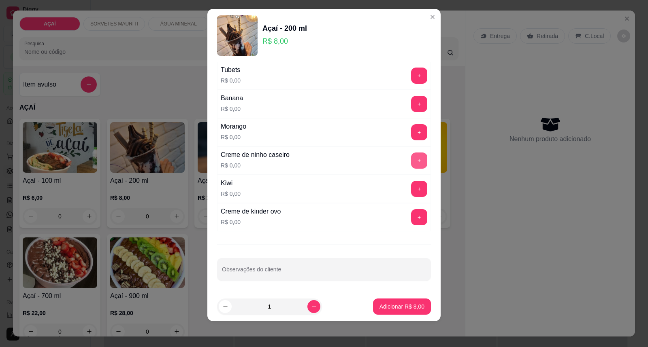
click at [411, 164] on button "+" at bounding box center [419, 161] width 16 height 16
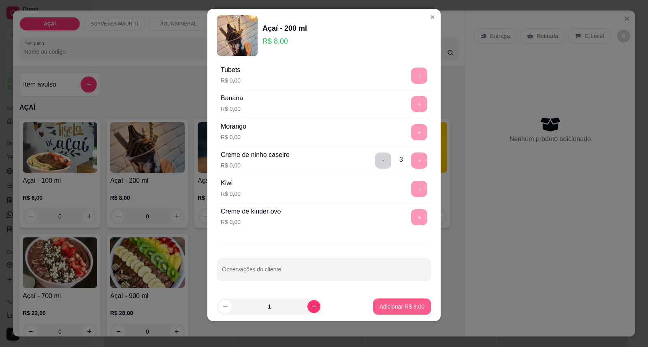
click at [397, 305] on p "Adicionar R$ 8,00" at bounding box center [401, 307] width 45 height 8
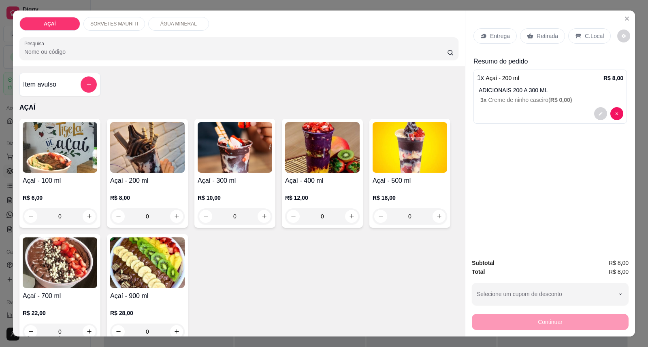
click at [151, 175] on div "Açaí - 200 ml R$ 8,00 0" at bounding box center [147, 173] width 81 height 109
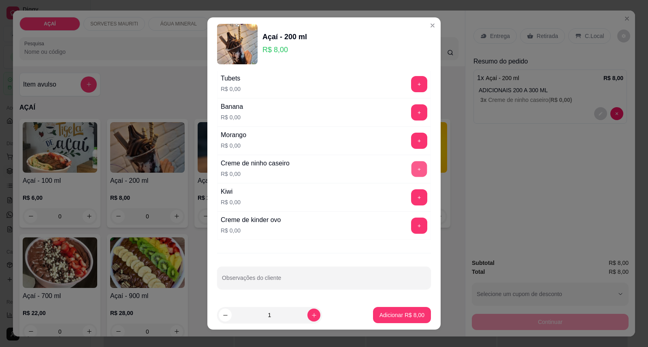
click at [411, 166] on button "+" at bounding box center [419, 170] width 16 height 16
click at [411, 228] on button "+" at bounding box center [419, 226] width 16 height 16
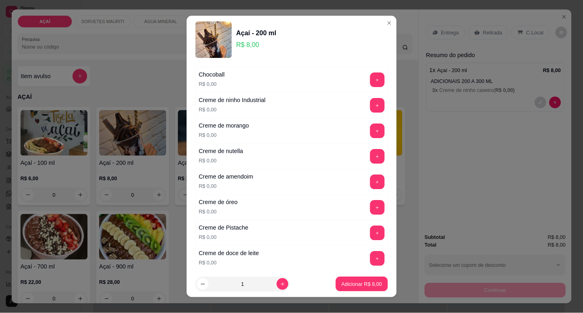
scroll to position [154, 0]
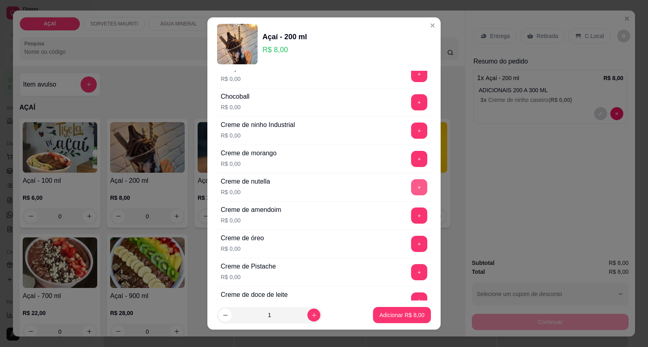
click at [411, 190] on button "+" at bounding box center [419, 187] width 16 height 16
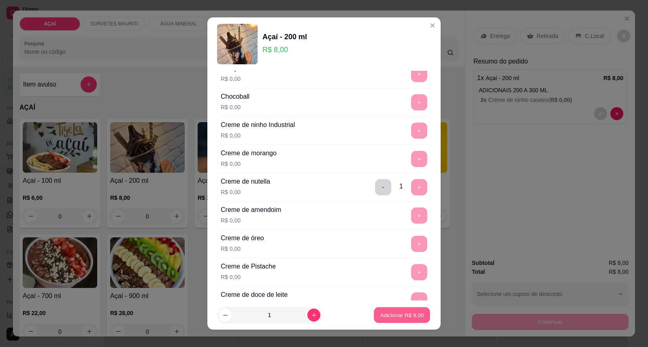
click at [399, 312] on p "Adicionar R$ 8,00" at bounding box center [402, 315] width 44 height 8
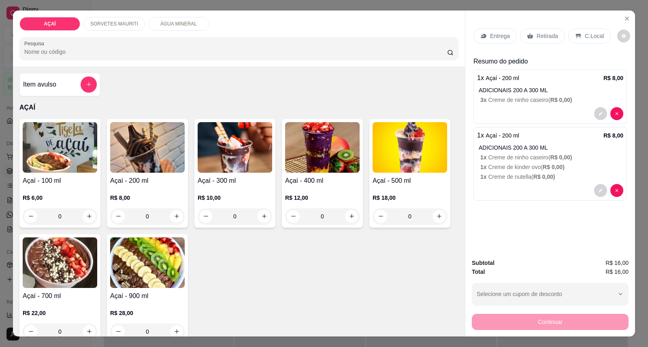
click at [494, 40] on div "Entrega" at bounding box center [494, 35] width 43 height 15
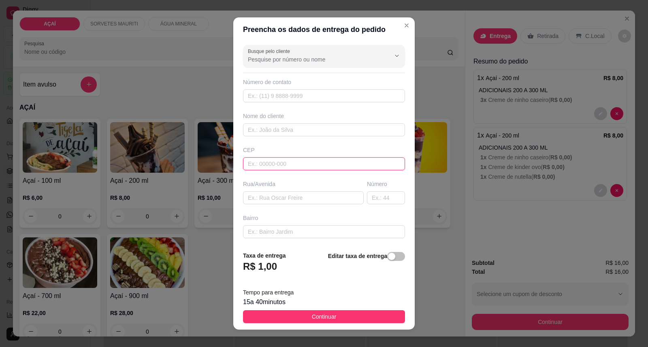
click at [330, 165] on input "text" at bounding box center [324, 163] width 162 height 13
type input "57520000"
type input "Maravilha"
type input "575200000000"
click at [302, 124] on input "text" at bounding box center [324, 129] width 162 height 13
